Goal: Task Accomplishment & Management: Manage account settings

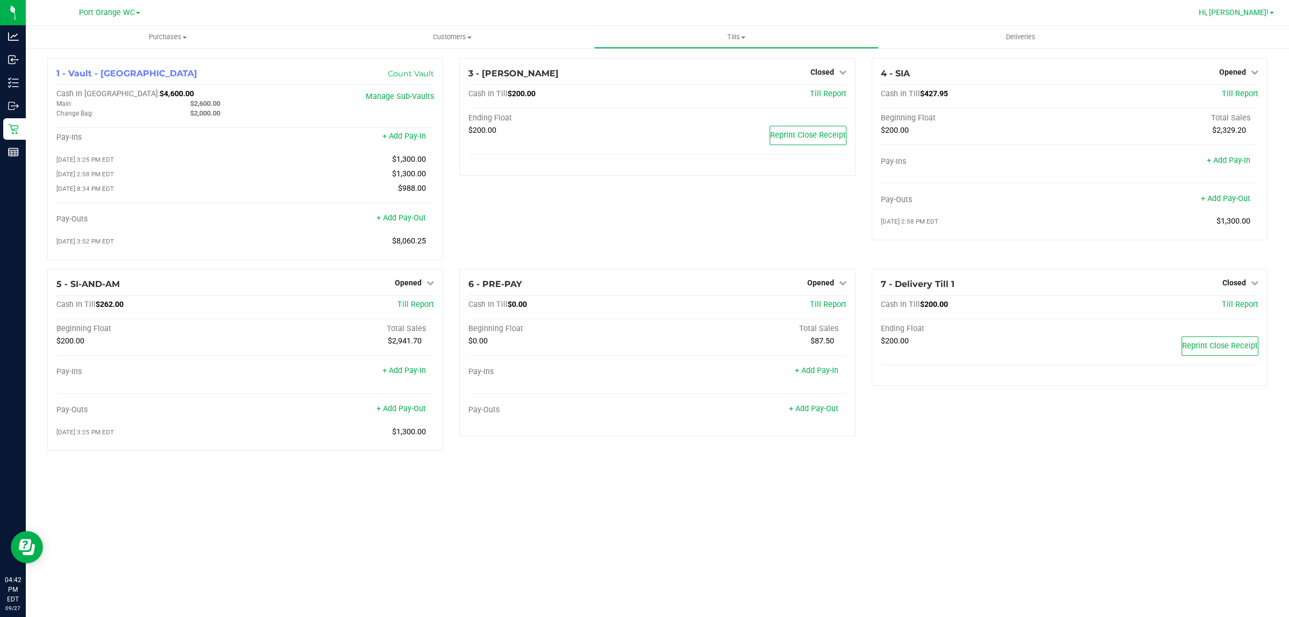
click at [1269, 14] on span "Hi, Anthony!" at bounding box center [1234, 12] width 70 height 9
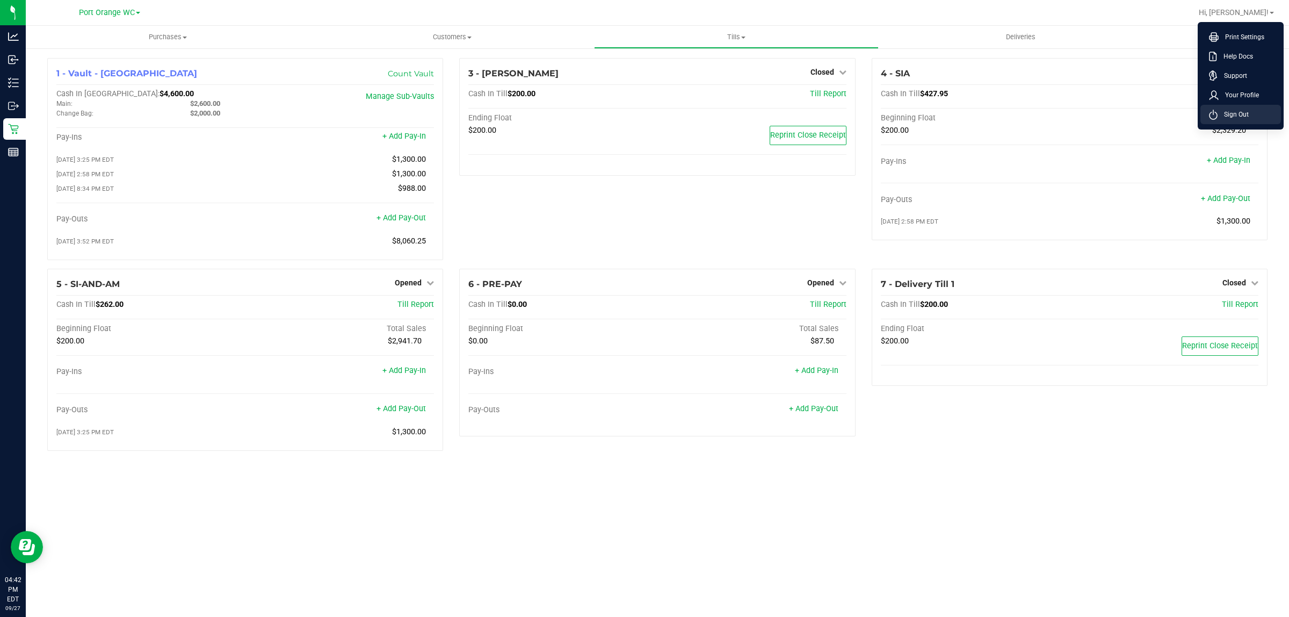
click at [1233, 109] on span "Sign Out" at bounding box center [1233, 114] width 31 height 11
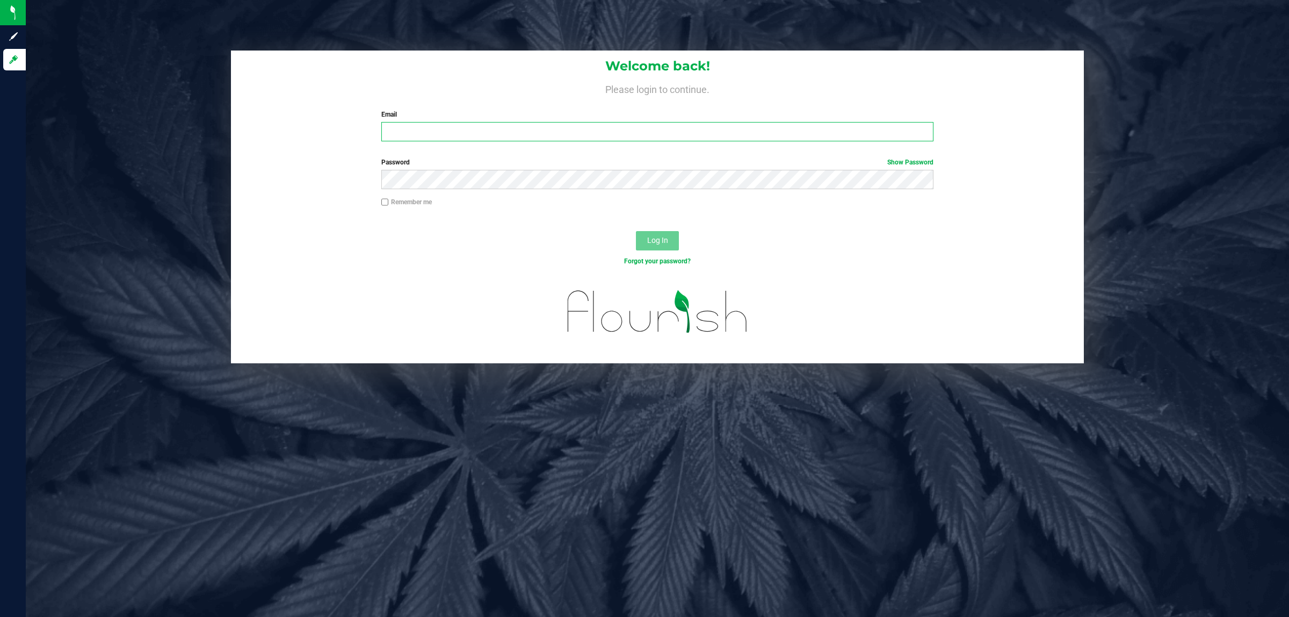
click at [589, 133] on input "Email" at bounding box center [657, 131] width 553 height 19
type input "pstephens@liveparallel.com"
click at [636, 231] on button "Log In" at bounding box center [657, 240] width 43 height 19
